Goal: Navigation & Orientation: Find specific page/section

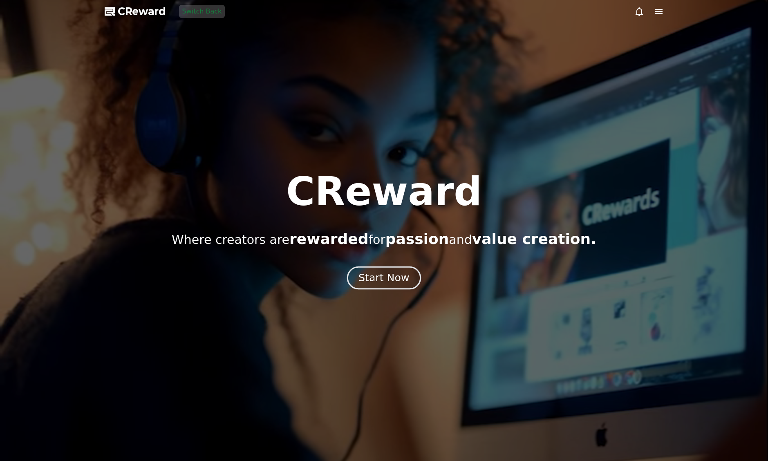
click at [400, 271] on div "Start Now" at bounding box center [383, 278] width 51 height 14
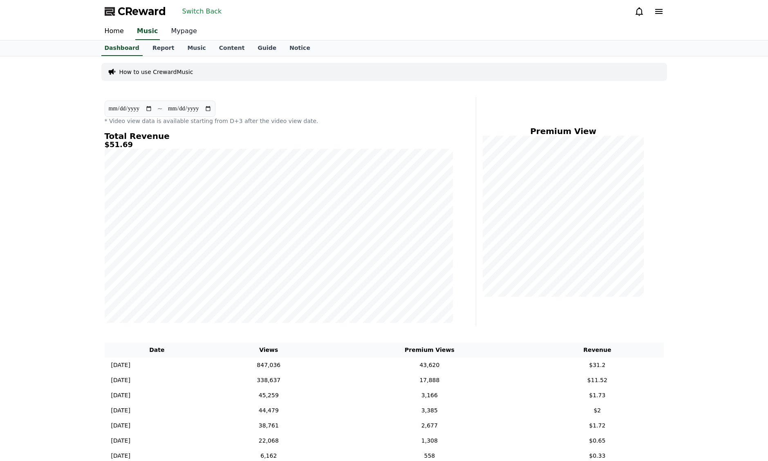
click at [174, 35] on link "Mypage" at bounding box center [184, 31] width 39 height 17
select select "**********"
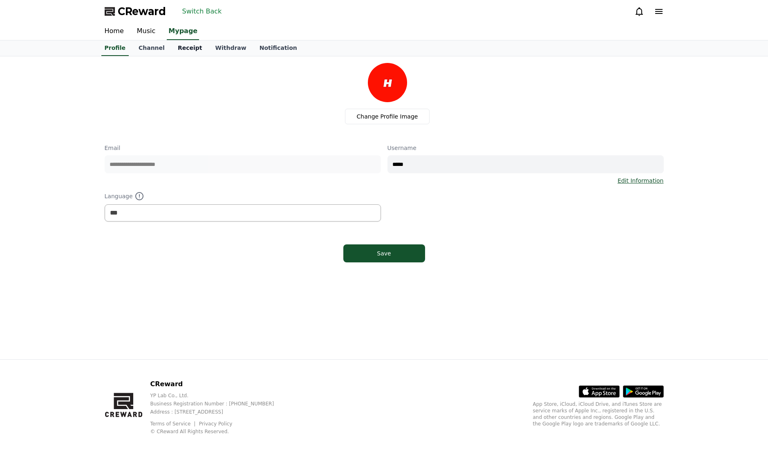
click at [174, 48] on link "Receipt" at bounding box center [190, 48] width 38 height 16
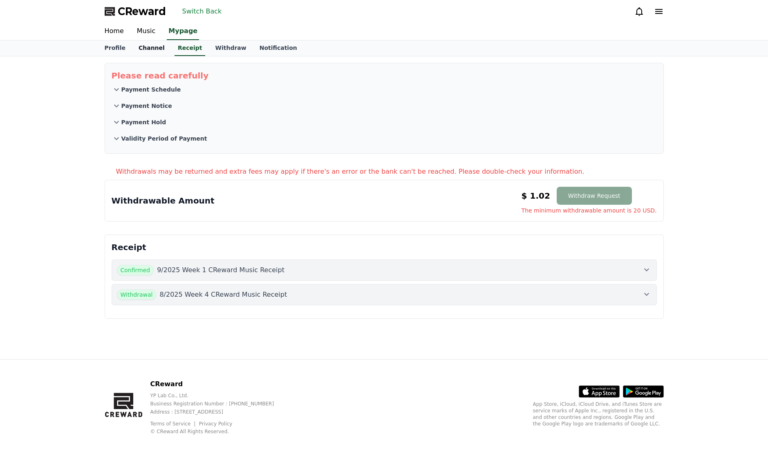
click at [149, 48] on link "Channel" at bounding box center [151, 48] width 39 height 16
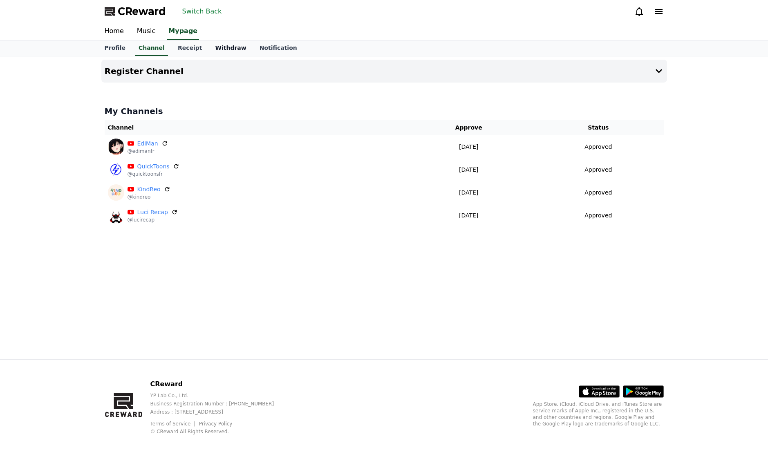
click at [217, 47] on link "Withdraw" at bounding box center [230, 48] width 44 height 16
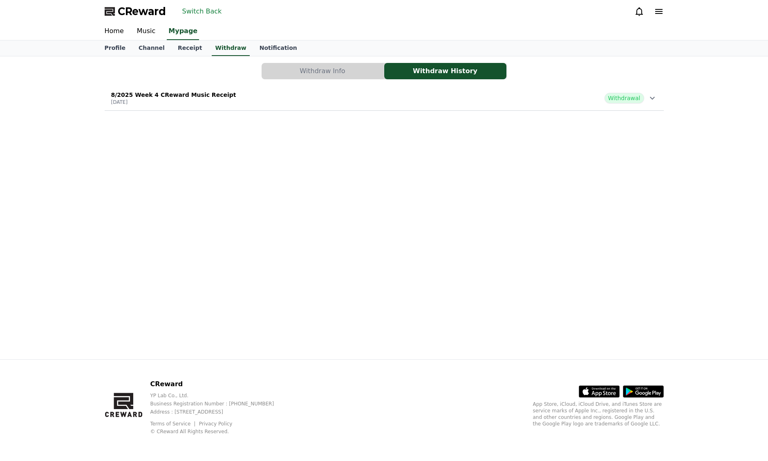
click at [311, 71] on button "Withdraw Info" at bounding box center [323, 71] width 122 height 16
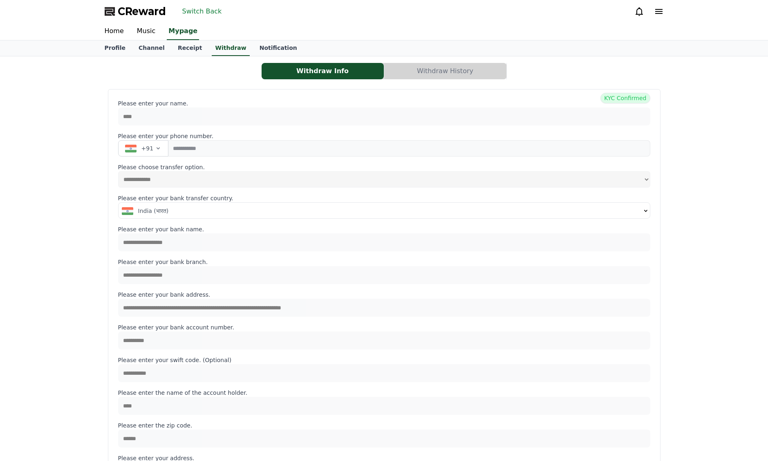
click at [163, 33] on div "Home Music Mypage" at bounding box center [384, 31] width 572 height 17
click at [142, 29] on link "Music" at bounding box center [146, 31] width 32 height 17
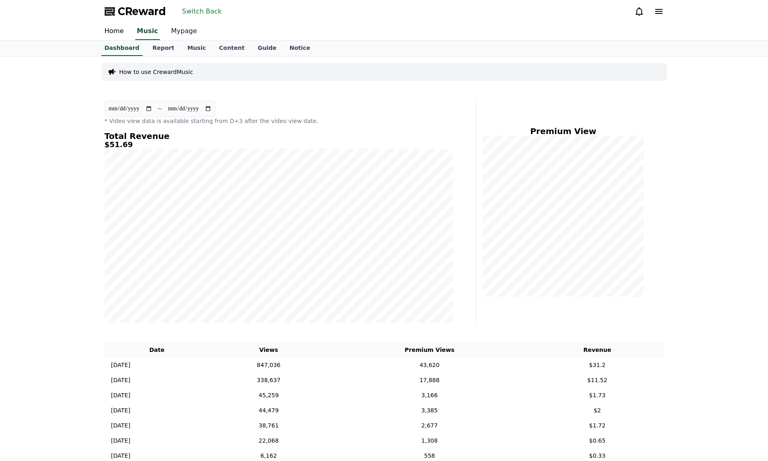
click at [181, 32] on link "Mypage" at bounding box center [184, 31] width 39 height 17
select select "**********"
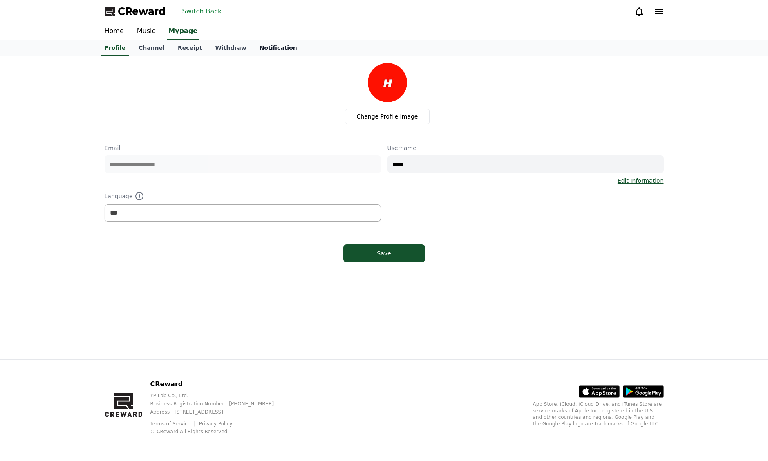
click at [273, 50] on link "Notification" at bounding box center [278, 48] width 51 height 16
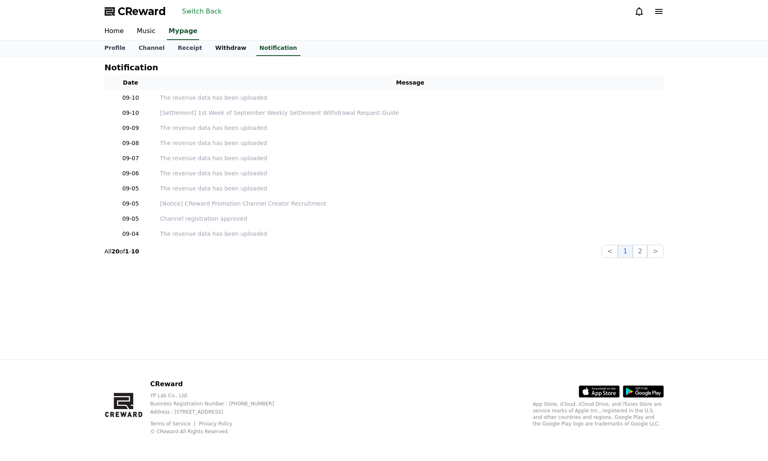
click at [208, 48] on link "Withdraw" at bounding box center [230, 48] width 44 height 16
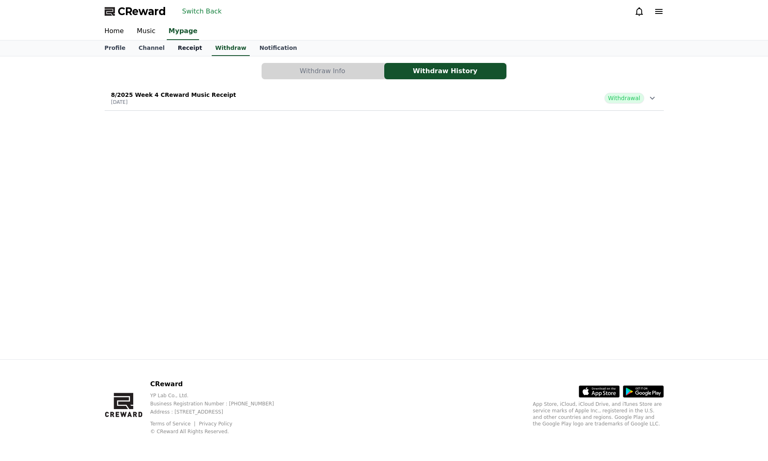
click at [181, 47] on link "Receipt" at bounding box center [190, 48] width 38 height 16
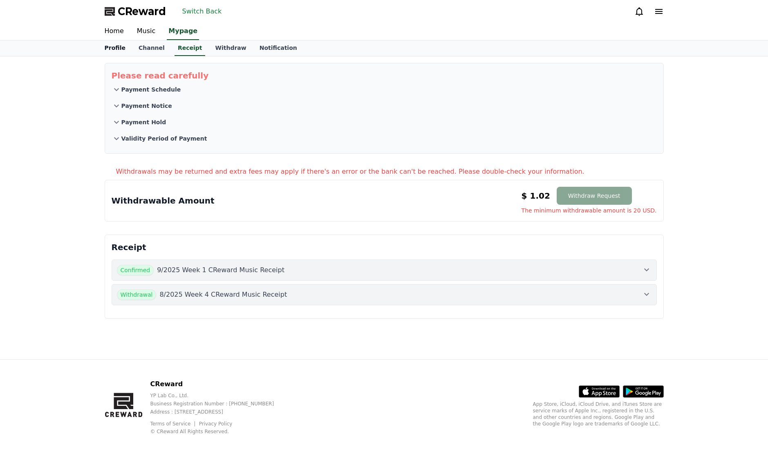
click at [116, 52] on link "Profile" at bounding box center [115, 48] width 34 height 16
select select "**********"
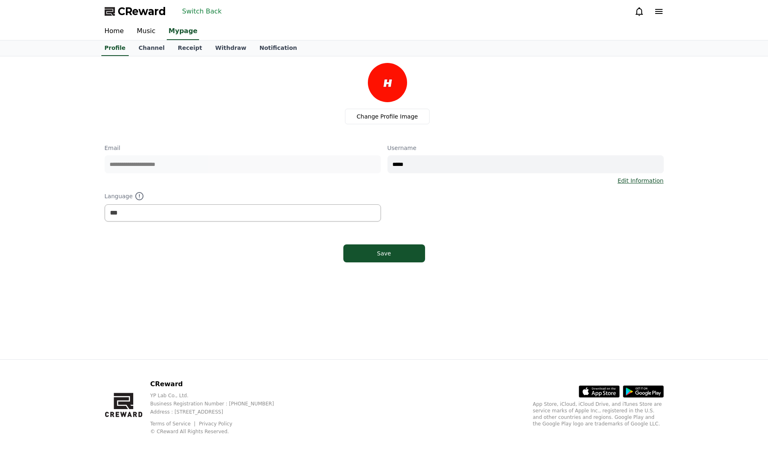
click at [198, 9] on button "Switch Back" at bounding box center [202, 11] width 46 height 13
